Goal: Manage account settings

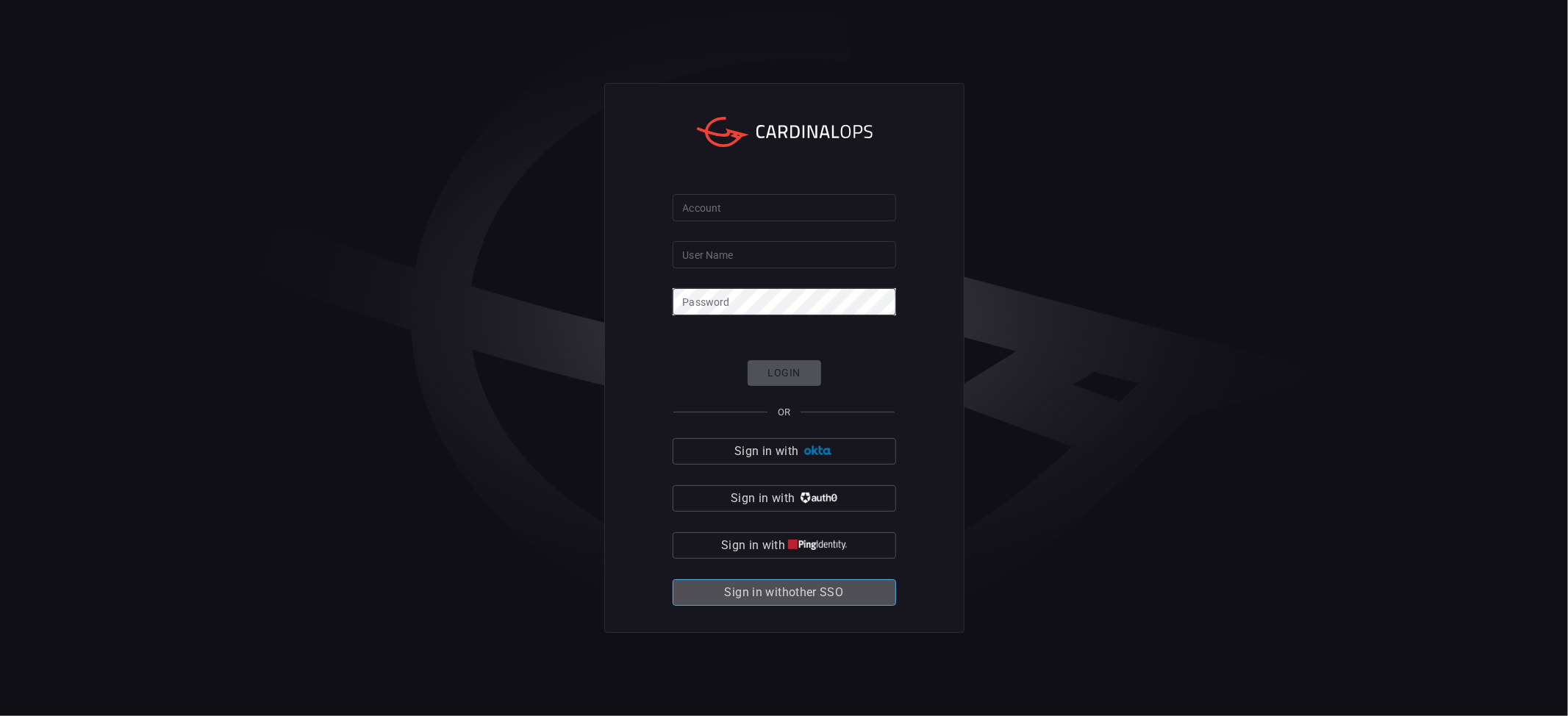
click at [807, 593] on span "Sign in with other SSO" at bounding box center [784, 593] width 119 height 21
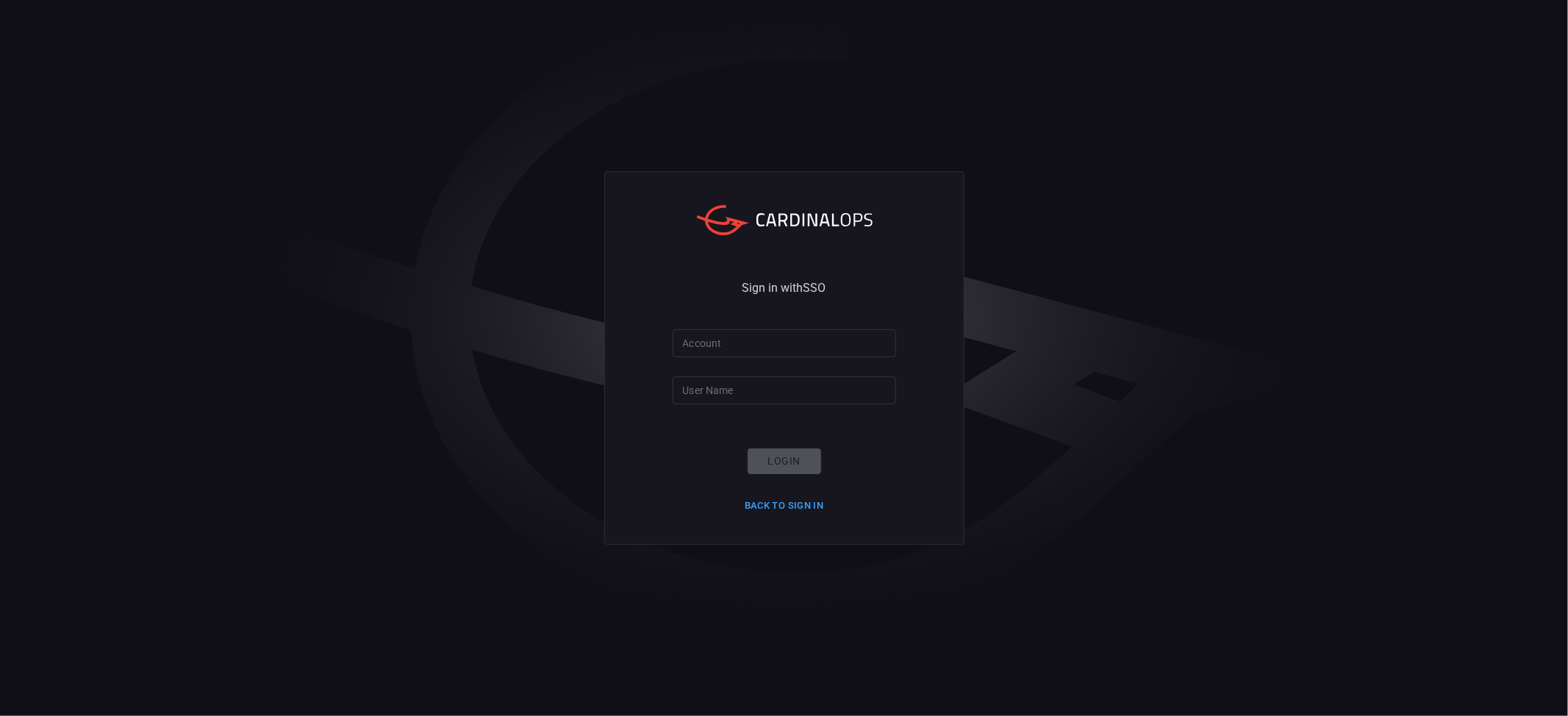
click at [748, 343] on input "Account" at bounding box center [784, 343] width 224 height 27
type input "santander-global"
type input "[PERSON_NAME][EMAIL_ADDRESS][DOMAIN_NAME]"
click button "Login" at bounding box center [784, 462] width 74 height 26
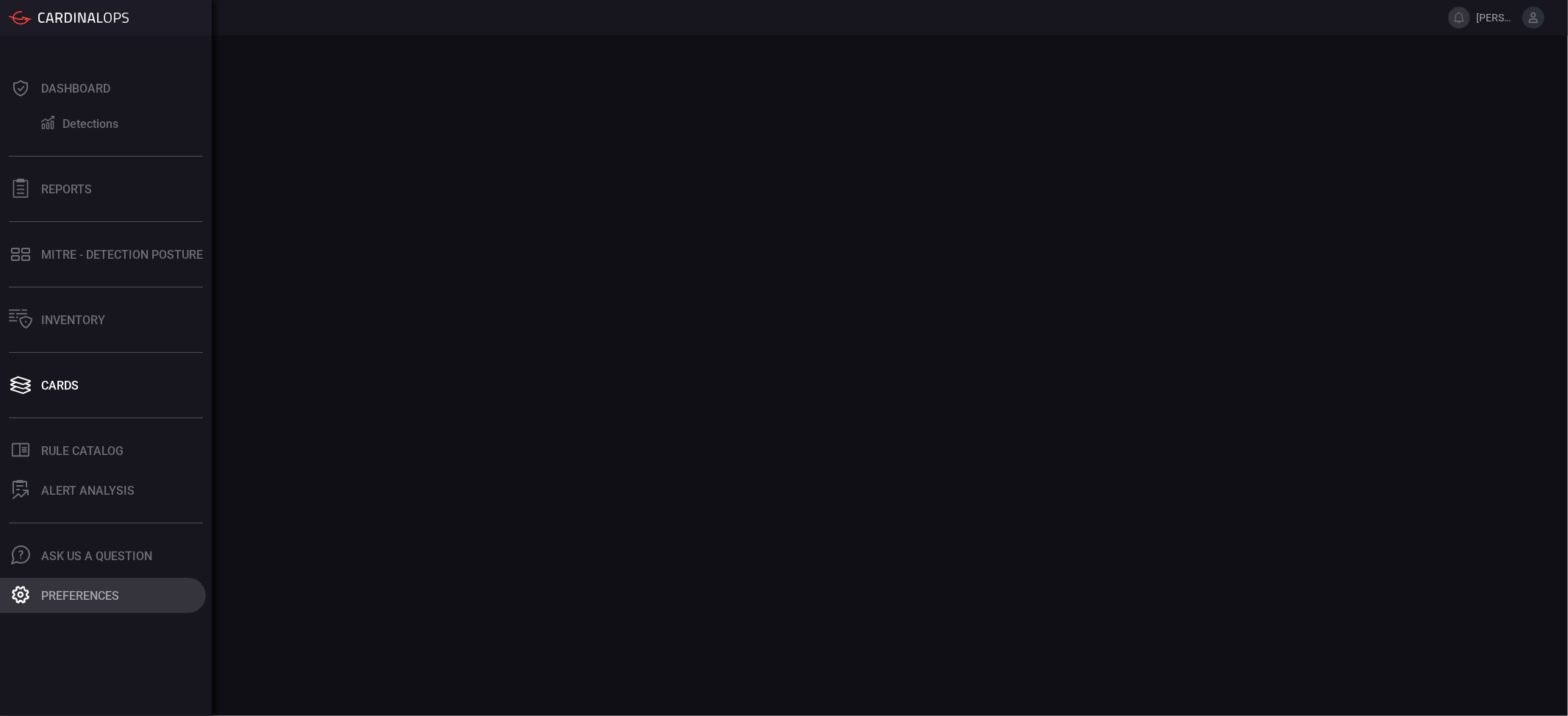
click at [71, 589] on div "Preferences" at bounding box center [80, 596] width 78 height 14
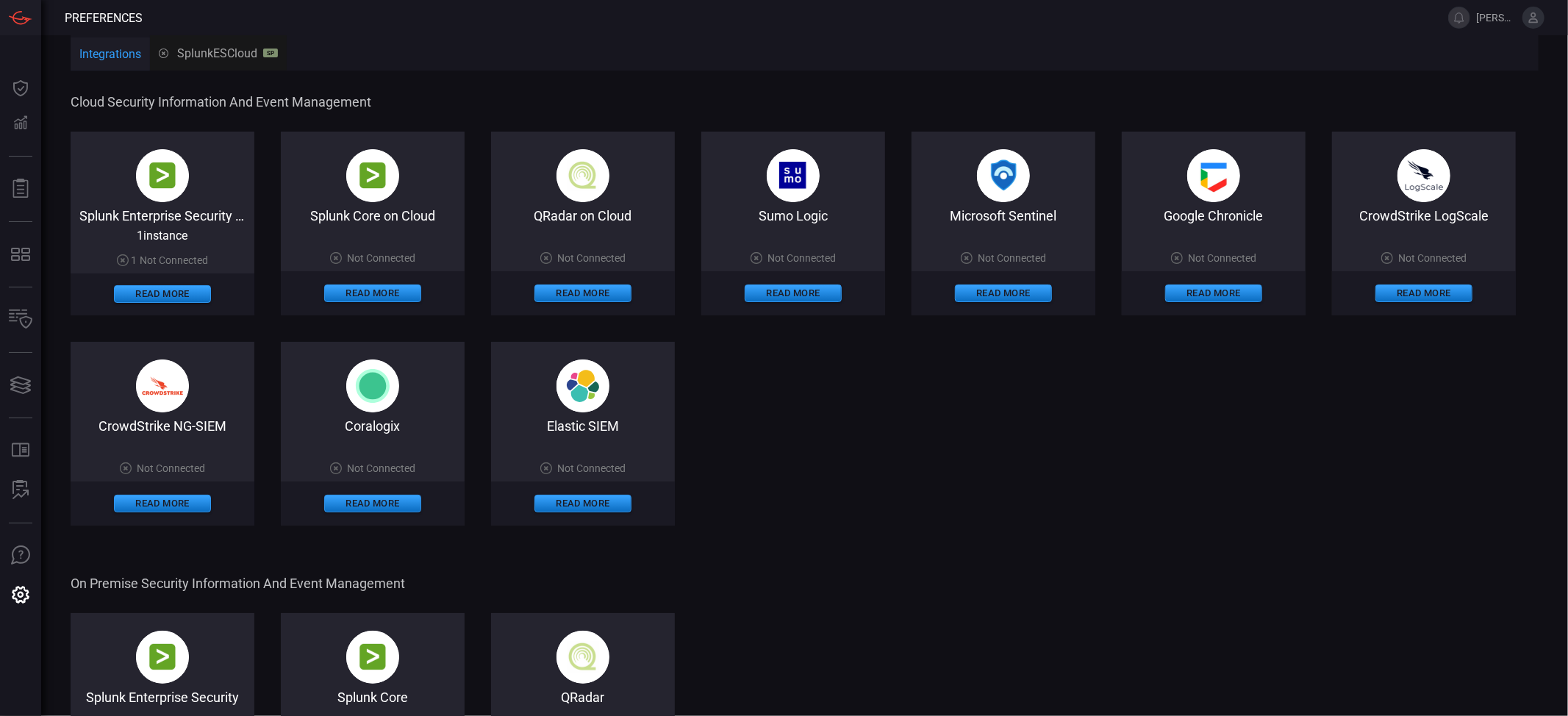
type button "/preferences"
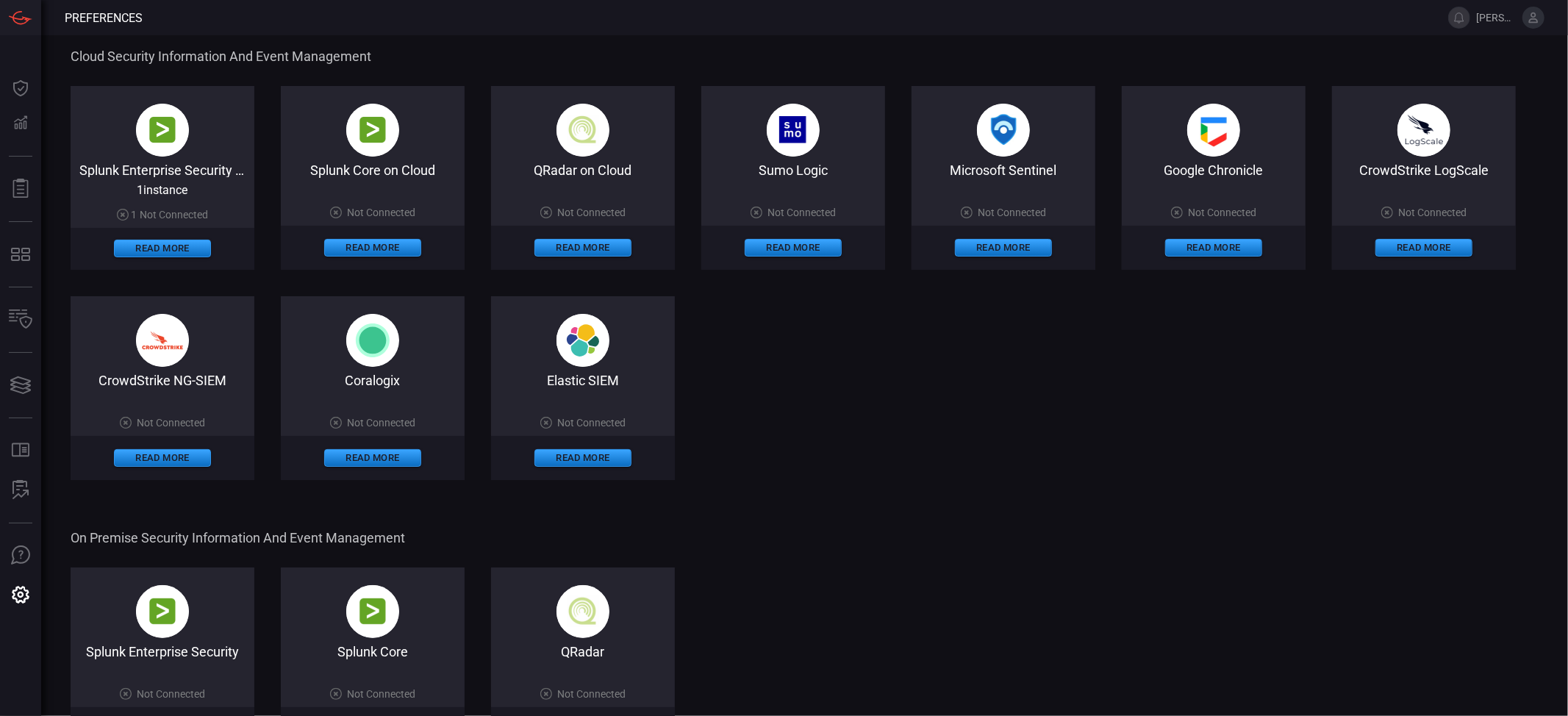
scroll to position [24, 0]
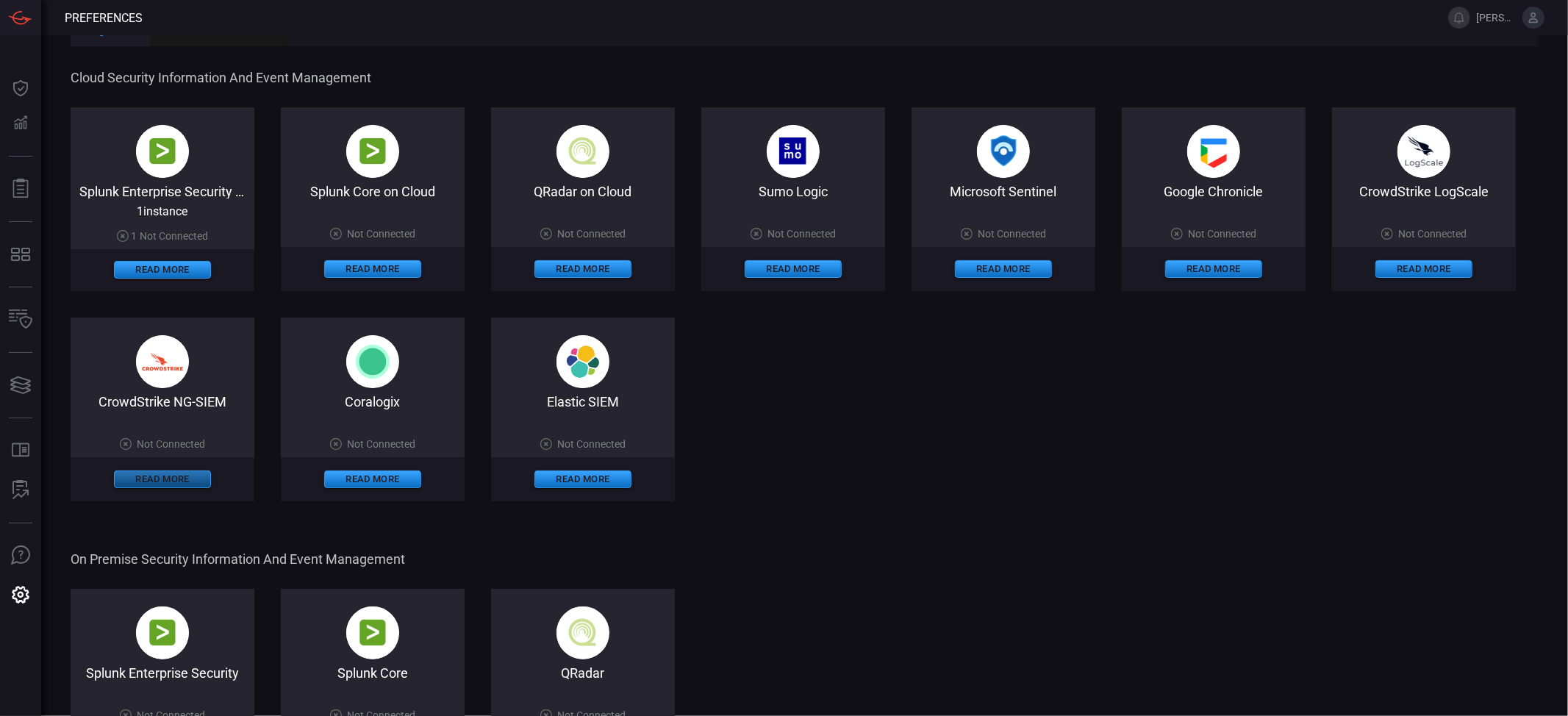
click at [194, 482] on button "Read More" at bounding box center [162, 479] width 97 height 18
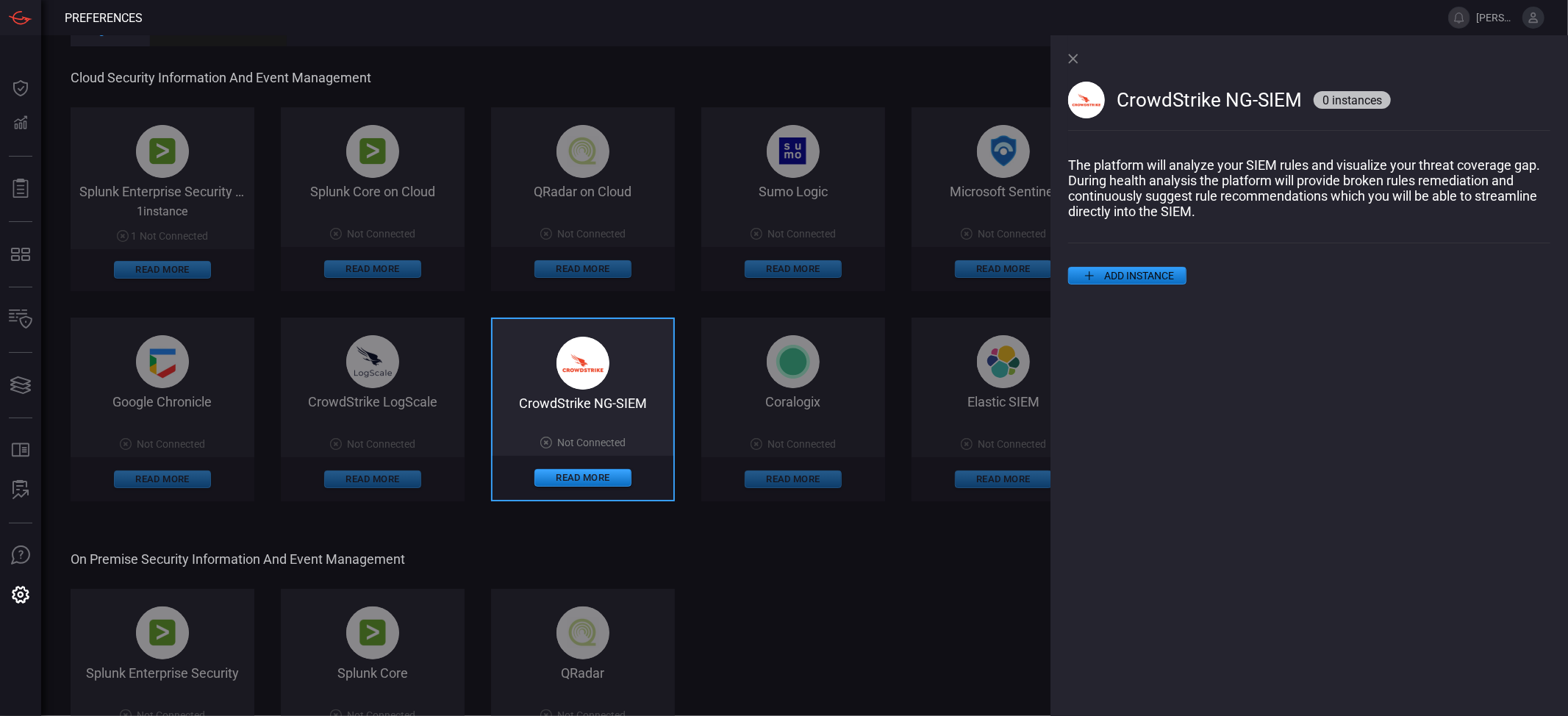
click at [1074, 57] on icon at bounding box center [1073, 58] width 9 height 9
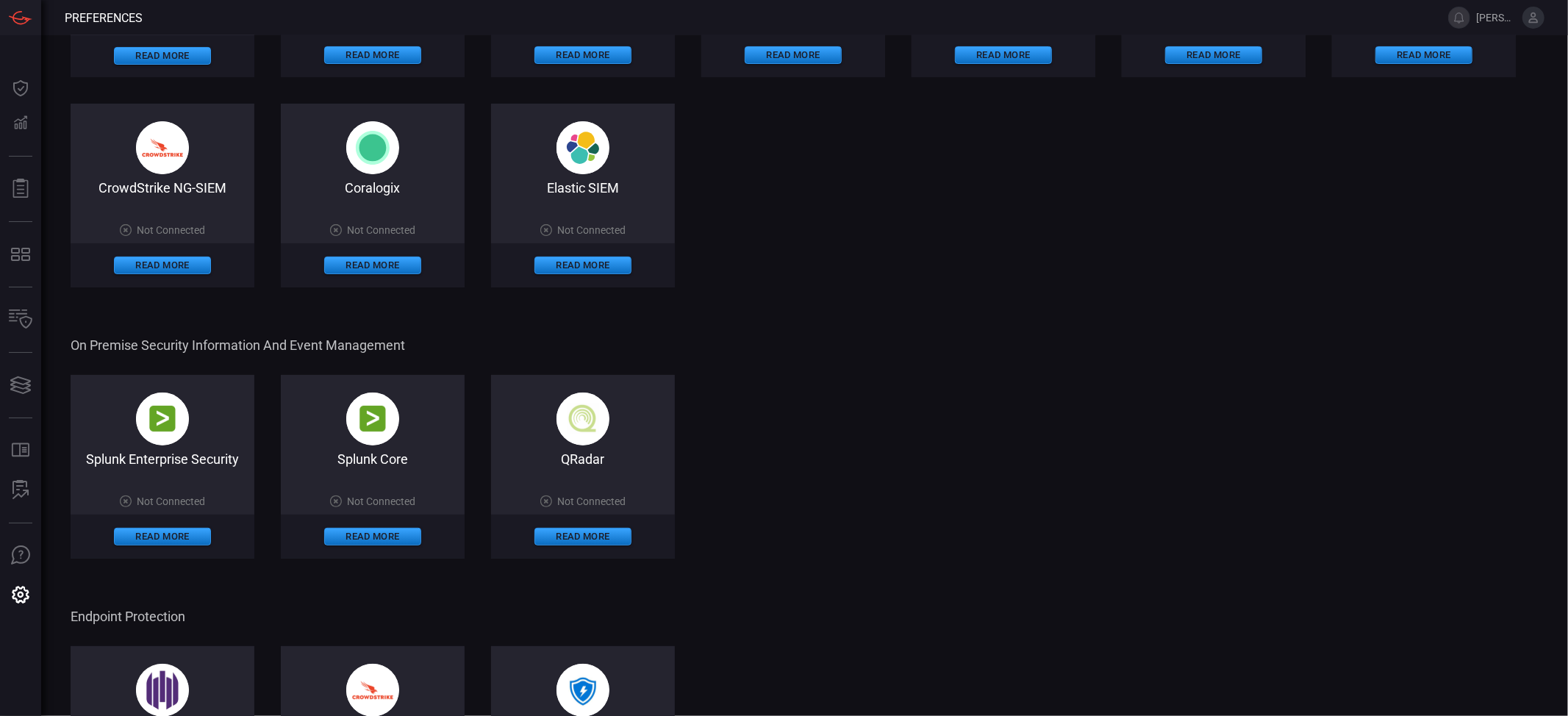
scroll to position [441, 0]
